Goal: Navigation & Orientation: Find specific page/section

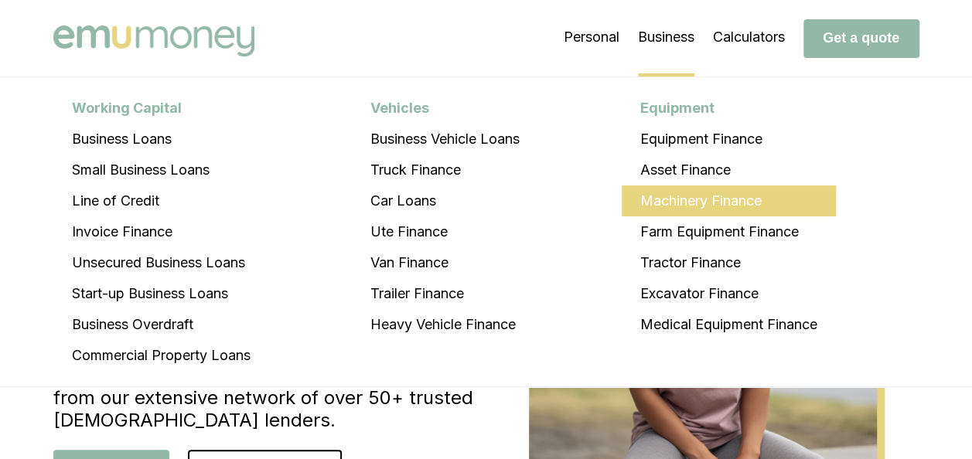
click at [691, 196] on li "Machinery Finance" at bounding box center [729, 201] width 214 height 31
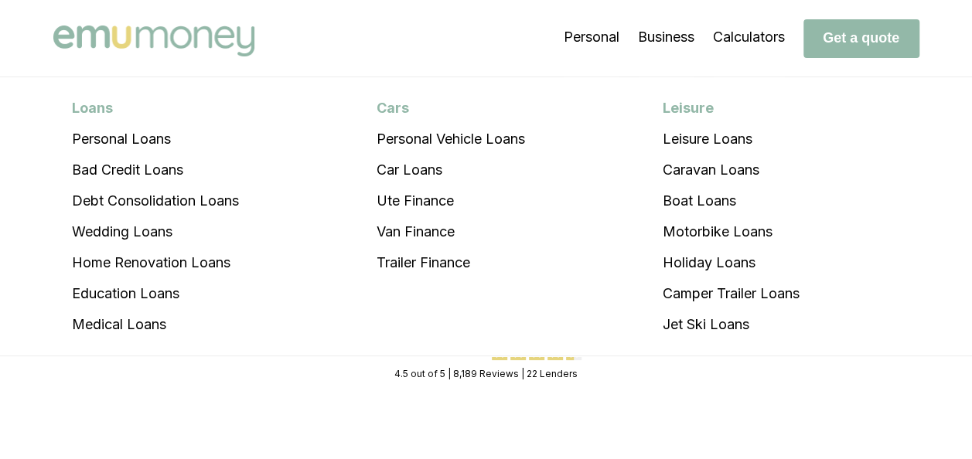
click at [227, 40] on img at bounding box center [153, 41] width 201 height 31
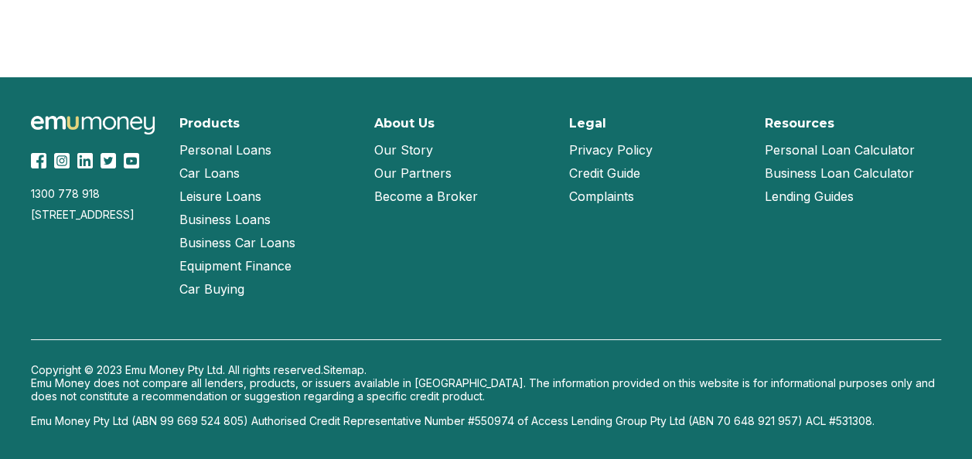
scroll to position [3515, 0]
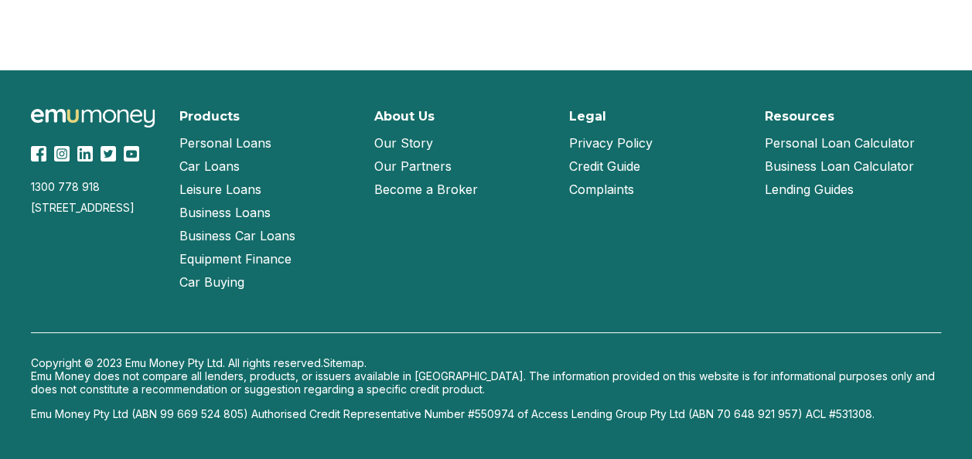
click at [408, 146] on link "Our Story" at bounding box center [403, 142] width 59 height 23
